Goal: Task Accomplishment & Management: Manage account settings

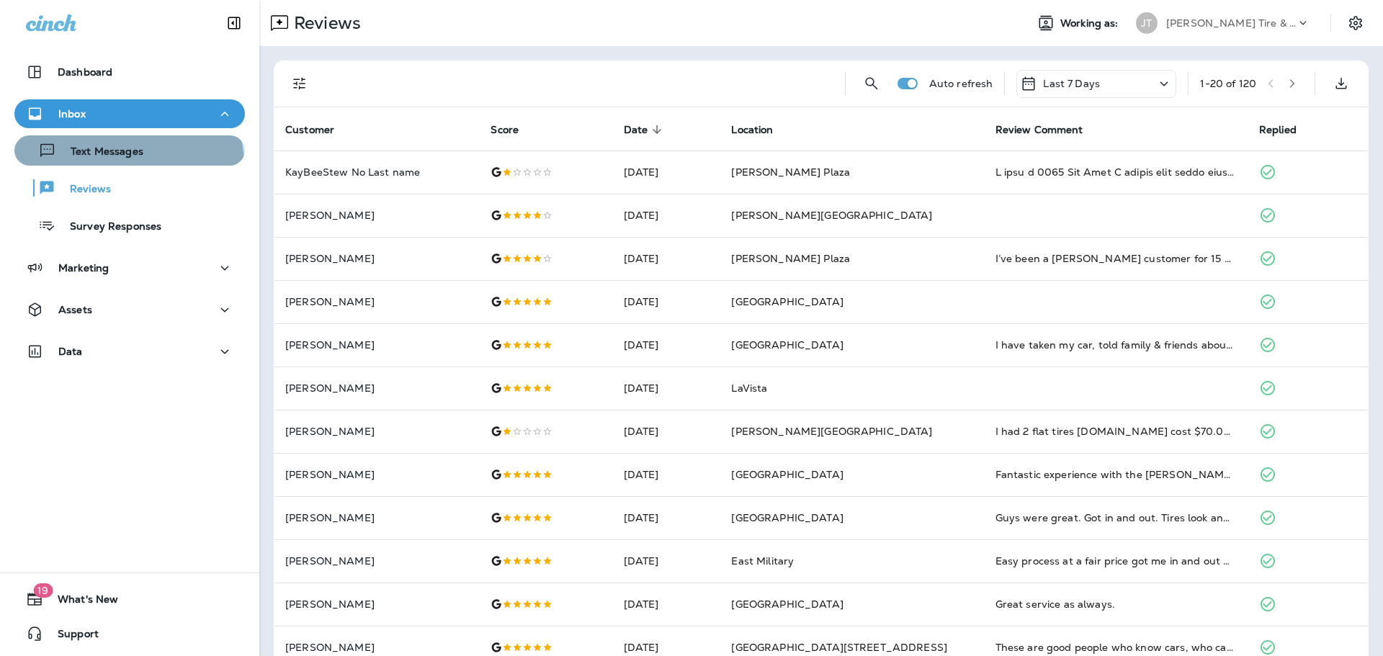
click at [127, 165] on button "Text Messages" at bounding box center [129, 150] width 231 height 30
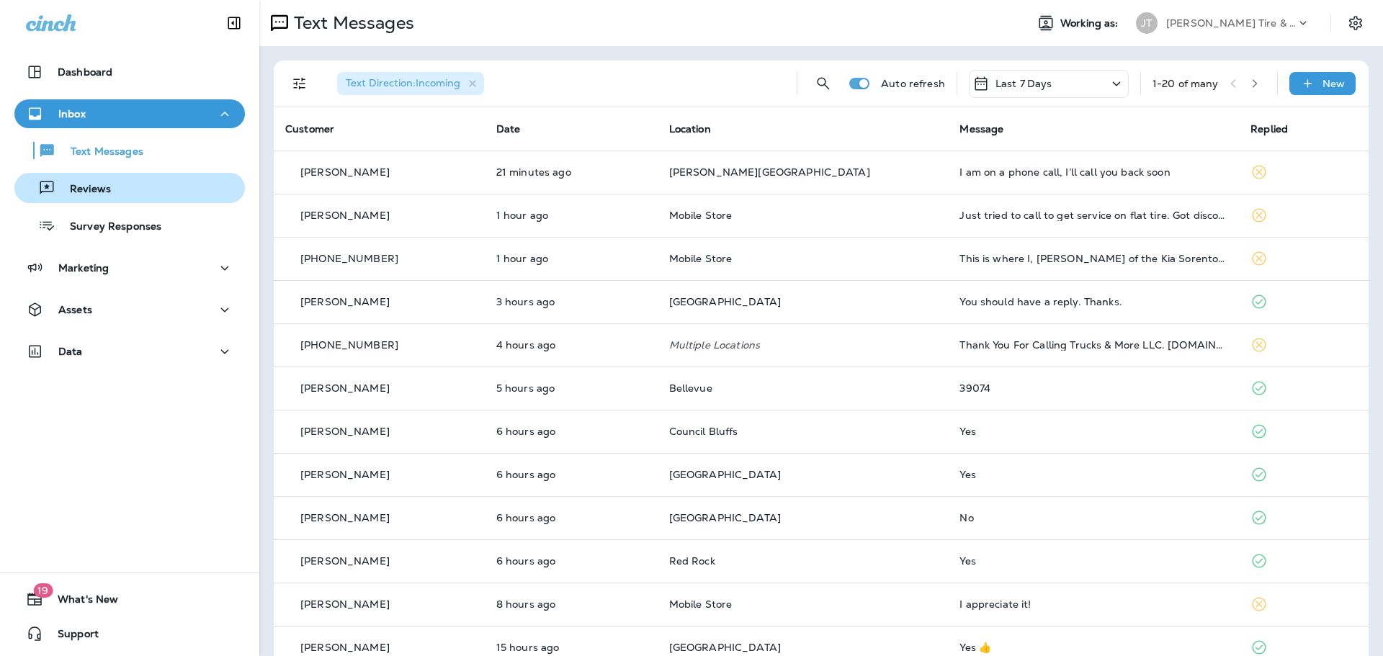
click at [104, 192] on p "Reviews" at bounding box center [82, 190] width 55 height 14
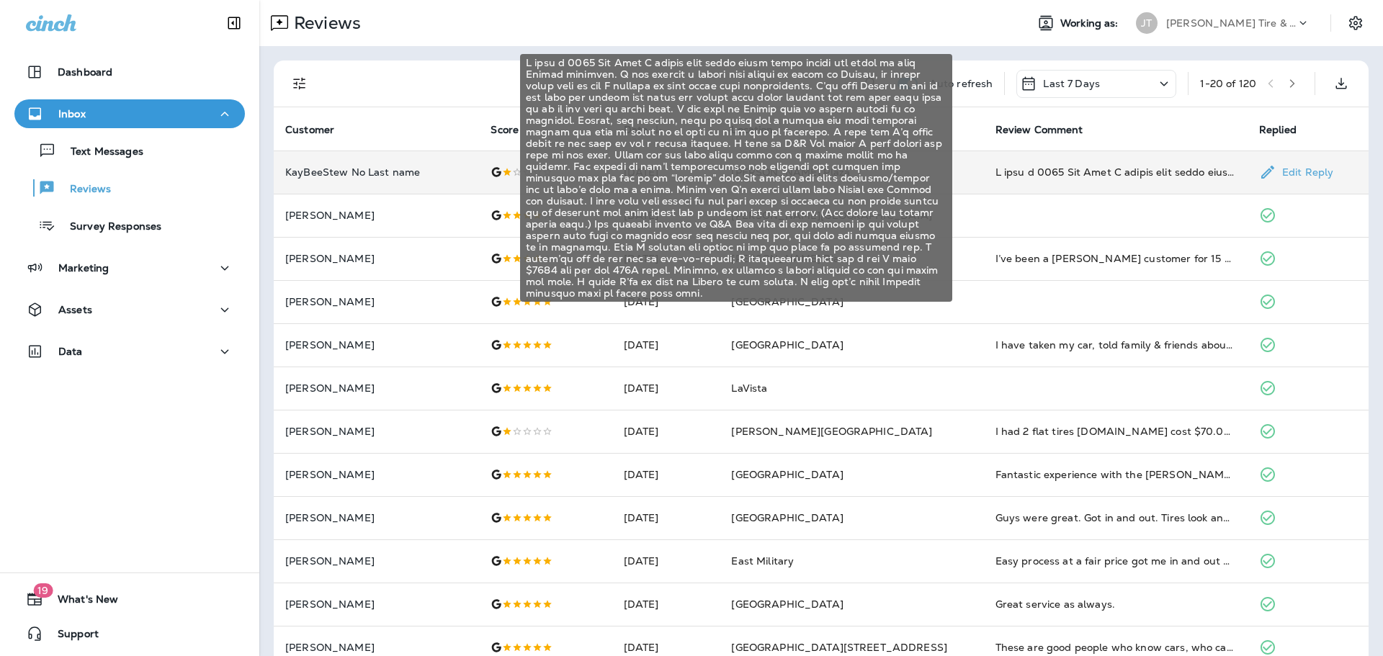
click at [1014, 172] on div "I have a 2015 Kia Soul I bought used about three weeks before the visit to this…" at bounding box center [1116, 172] width 241 height 14
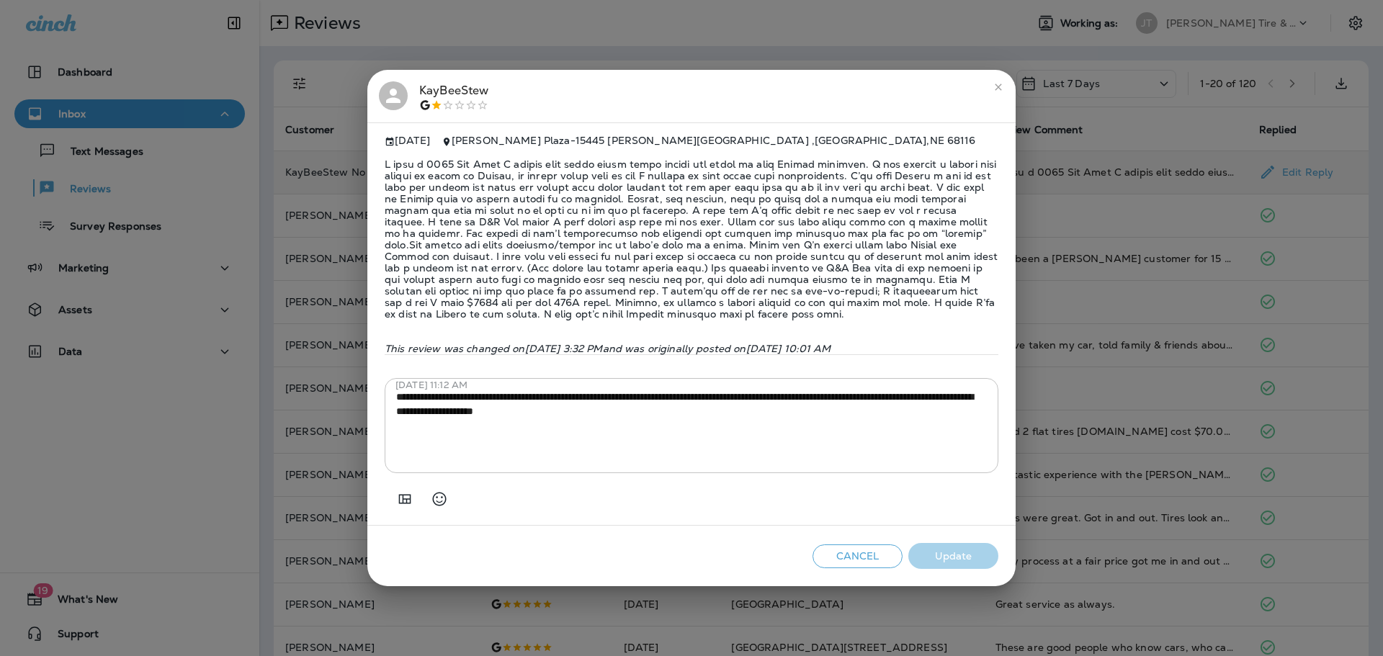
click at [999, 88] on button "close" at bounding box center [998, 87] width 23 height 23
